Goal: Task Accomplishment & Management: Manage account settings

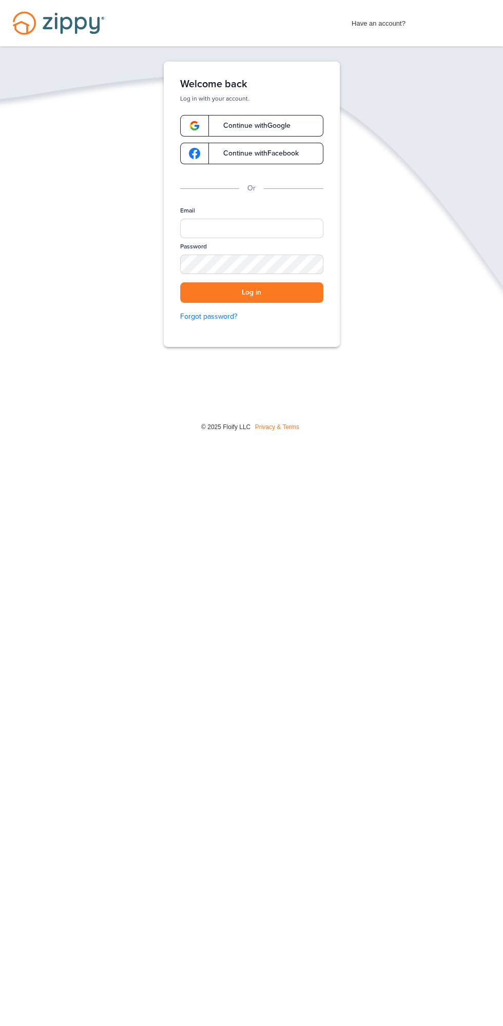
click at [187, 211] on label "Email" at bounding box center [187, 210] width 15 height 9
click at [187, 219] on input "Email" at bounding box center [251, 229] width 143 height 20
type input "**********"
click at [180, 282] on button "Log in" at bounding box center [251, 292] width 143 height 21
